Goal: Information Seeking & Learning: Learn about a topic

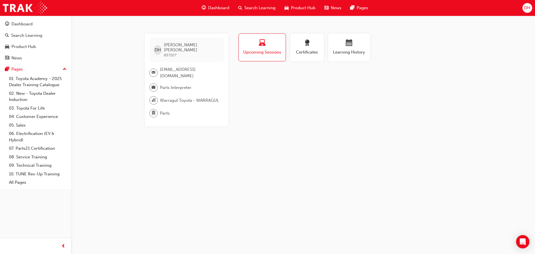
click at [305, 47] on span "award-icon" at bounding box center [307, 44] width 7 height 8
click at [297, 78] on div "No certifications recorded yet" at bounding box center [350, 77] width 224 height 15
click at [270, 41] on div "button" at bounding box center [262, 44] width 39 height 9
click at [37, 149] on link "07. Parts21 Certification" at bounding box center [38, 148] width 62 height 9
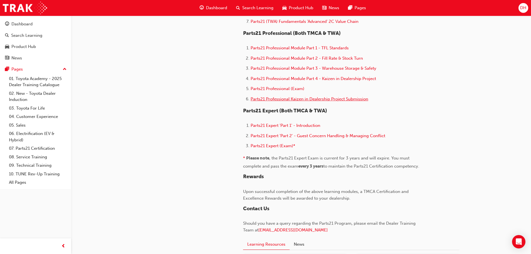
scroll to position [362, 0]
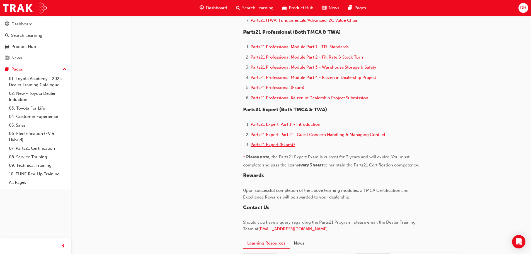
click at [271, 143] on span "Parts21 Expert (Exam)*" at bounding box center [273, 144] width 45 height 5
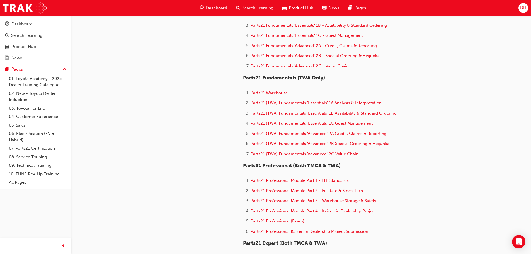
scroll to position [335, 0]
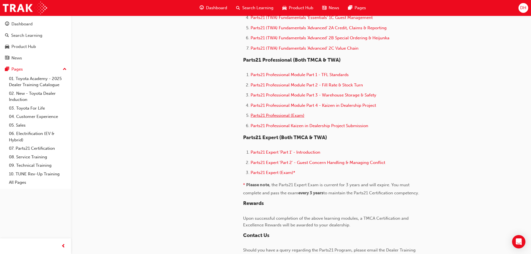
click at [273, 115] on span "Parts21 Professional (Exam)" at bounding box center [278, 115] width 54 height 5
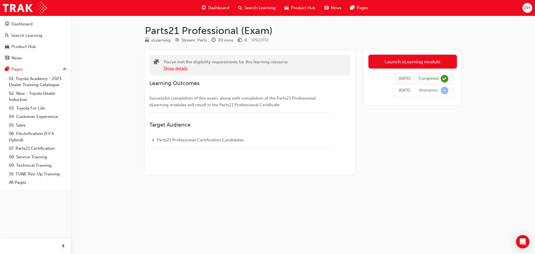
click at [182, 68] on button "Show details" at bounding box center [176, 68] width 24 height 6
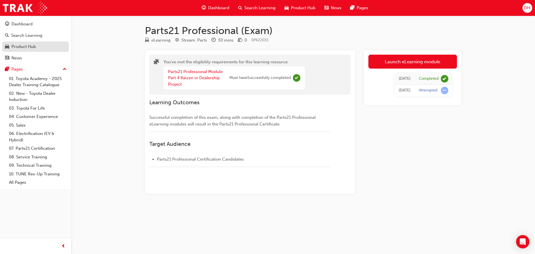
click at [25, 45] on div "Product Hub" at bounding box center [23, 46] width 25 height 6
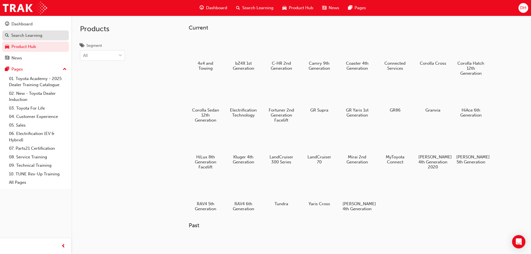
click at [31, 36] on div "Search Learning" at bounding box center [26, 35] width 31 height 6
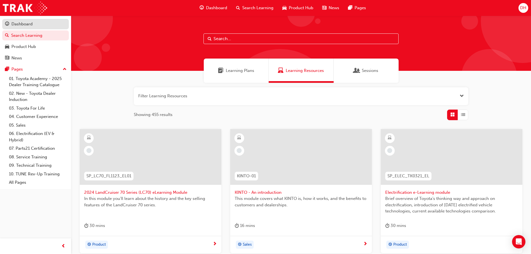
click at [35, 25] on div "Dashboard" at bounding box center [35, 24] width 61 height 7
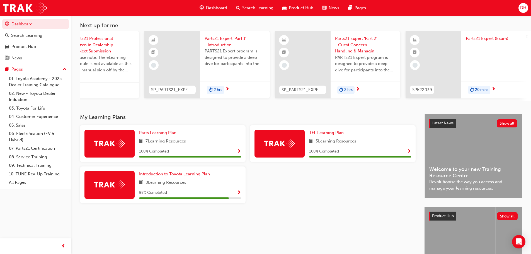
scroll to position [0, 201]
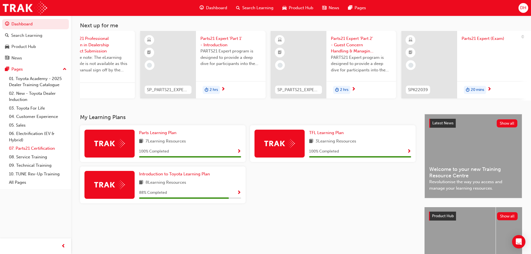
click at [31, 148] on link "07. Parts21 Certification" at bounding box center [38, 148] width 62 height 9
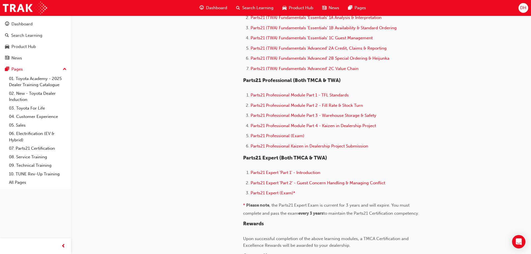
scroll to position [335, 0]
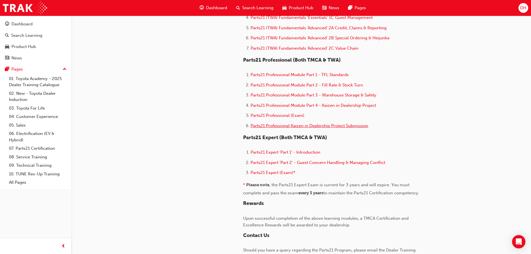
click at [274, 126] on span "Parts21 Professional Kaizen in Dealership Project Submission" at bounding box center [310, 125] width 118 height 5
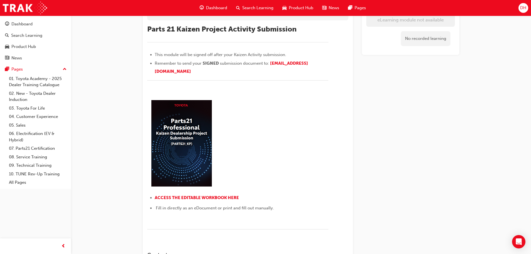
scroll to position [56, 0]
click at [207, 198] on span "ACCESS THE EDITABLE WORKBOOK HERE" at bounding box center [197, 197] width 84 height 5
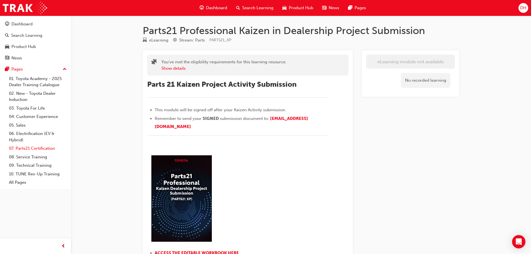
click at [39, 148] on link "07. Parts21 Certification" at bounding box center [38, 148] width 62 height 9
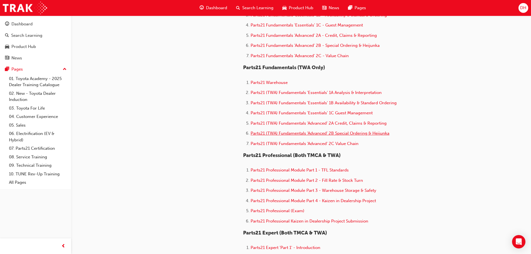
scroll to position [307, 0]
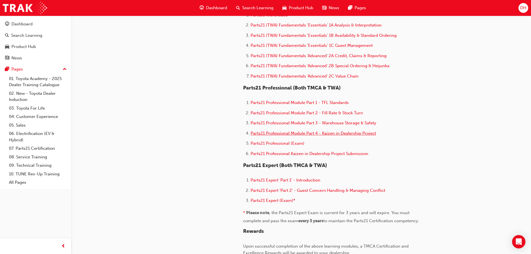
click at [294, 133] on span "Parts21 Professional Module Part 4 - Kaizen in Dealership Project" at bounding box center [313, 133] width 125 height 5
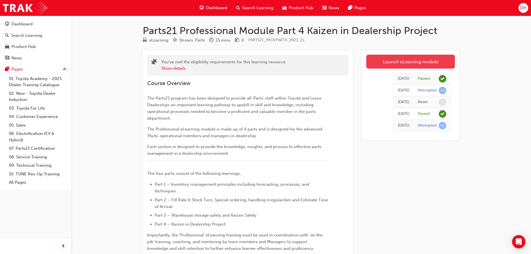
click at [384, 62] on link "Launch eLearning module" at bounding box center [410, 62] width 89 height 14
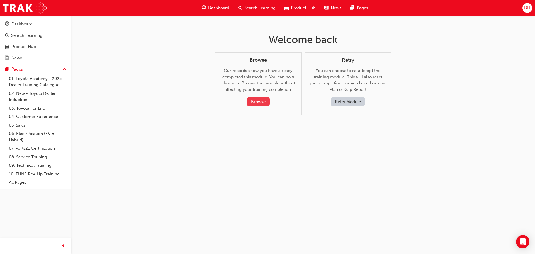
click at [259, 102] on button "Browse" at bounding box center [258, 101] width 23 height 9
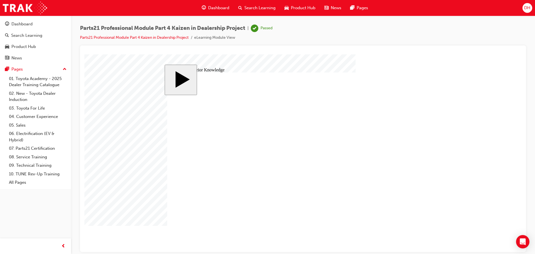
drag, startPoint x: 228, startPoint y: 200, endPoint x: 316, endPoint y: 206, distance: 87.4
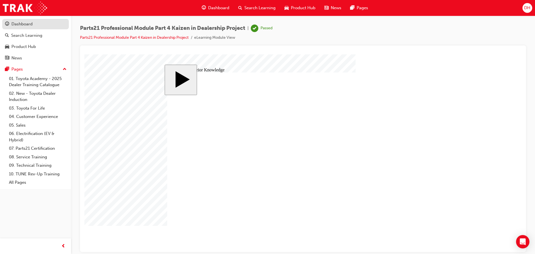
drag, startPoint x: 17, startPoint y: 24, endPoint x: 28, endPoint y: 25, distance: 10.9
click at [17, 24] on div "Dashboard" at bounding box center [21, 24] width 21 height 6
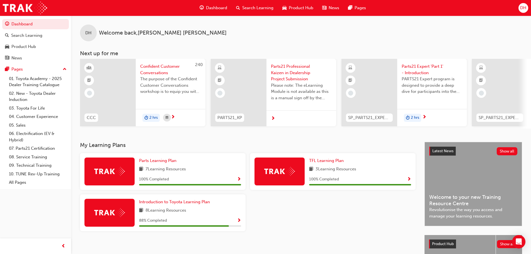
click at [89, 34] on span "DH" at bounding box center [88, 33] width 6 height 6
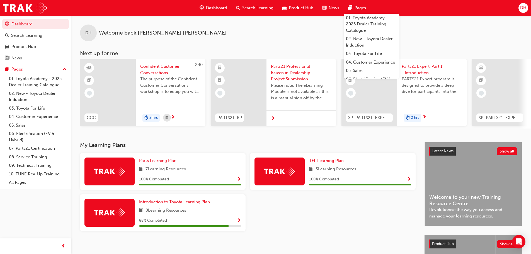
click at [519, 7] on div "DH" at bounding box center [524, 8] width 10 height 10
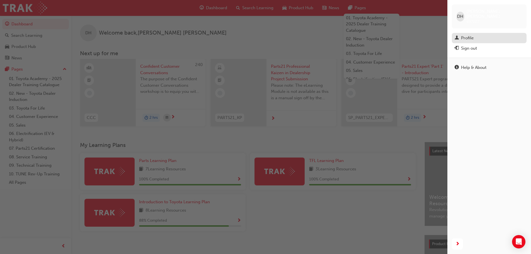
click at [467, 35] on div "Profile" at bounding box center [467, 38] width 13 height 6
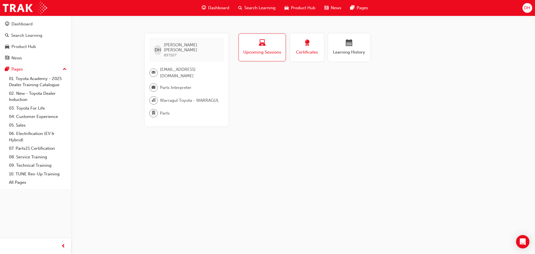
click at [316, 40] on div "button" at bounding box center [307, 44] width 25 height 9
click at [523, 7] on div "DH" at bounding box center [528, 8] width 10 height 10
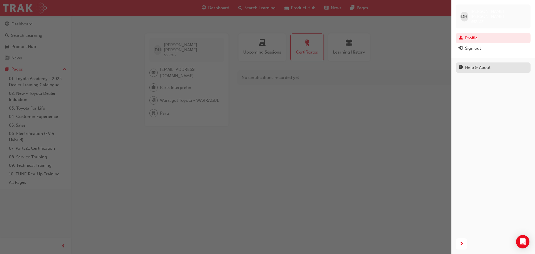
click at [485, 64] on div "Help & About" at bounding box center [477, 67] width 25 height 6
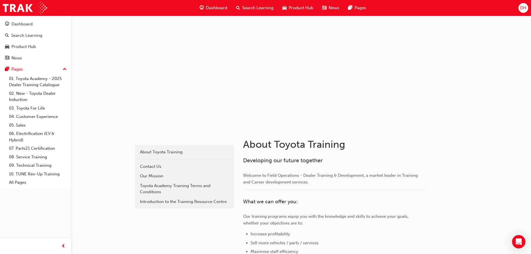
click at [215, 5] on span "Dashboard" at bounding box center [216, 8] width 21 height 6
